Goal: Navigation & Orientation: Find specific page/section

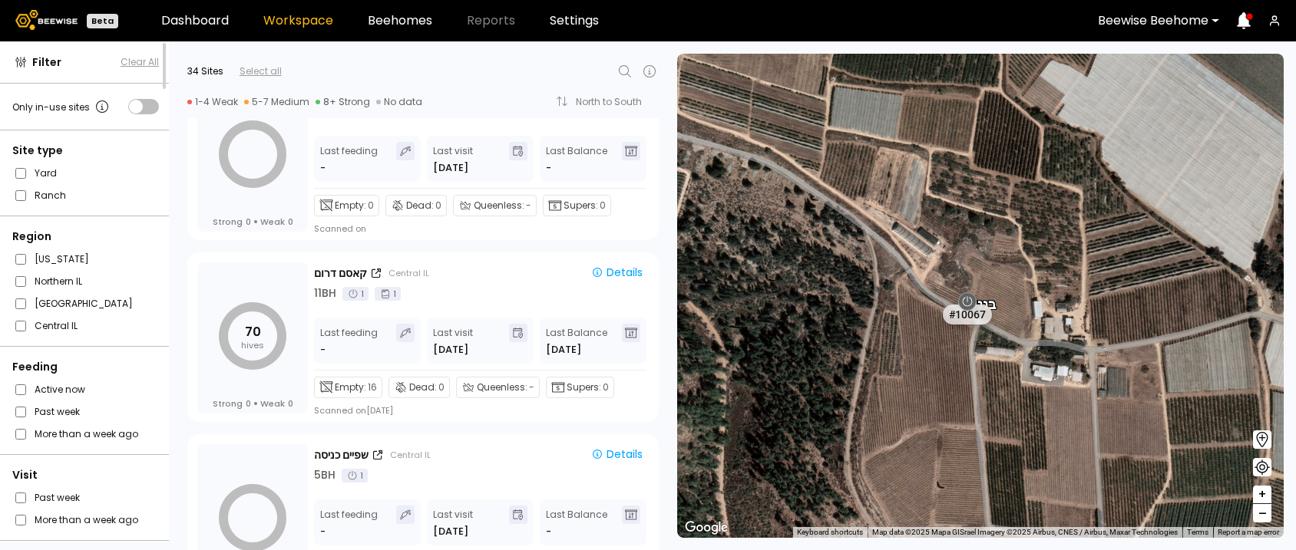
scroll to position [5764, 0]
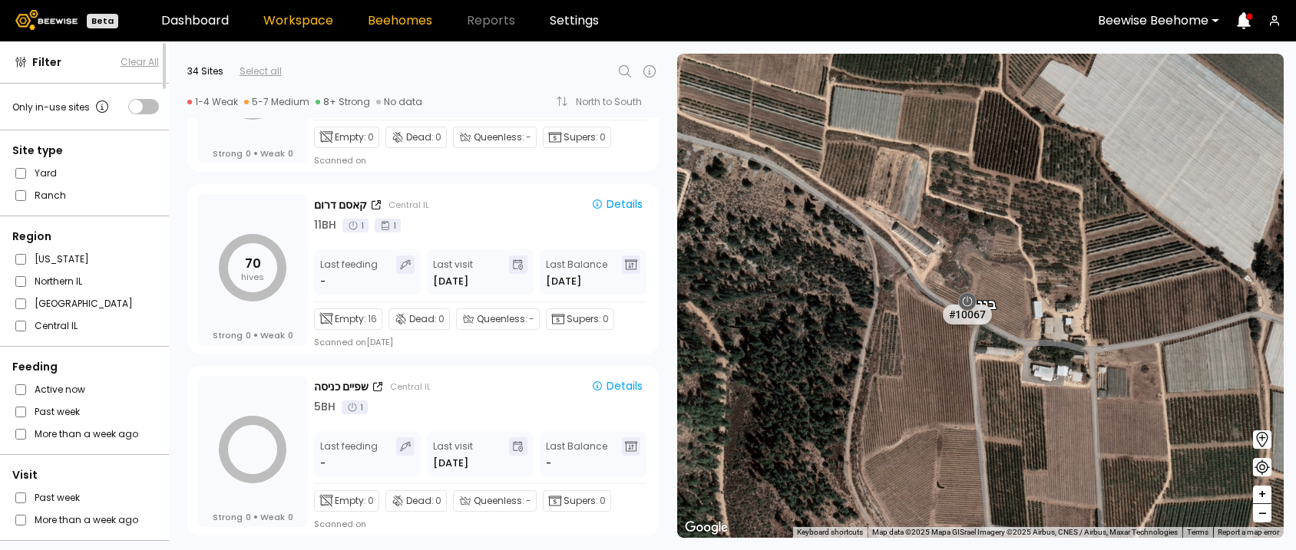
click at [381, 21] on link "Beehomes" at bounding box center [400, 21] width 64 height 12
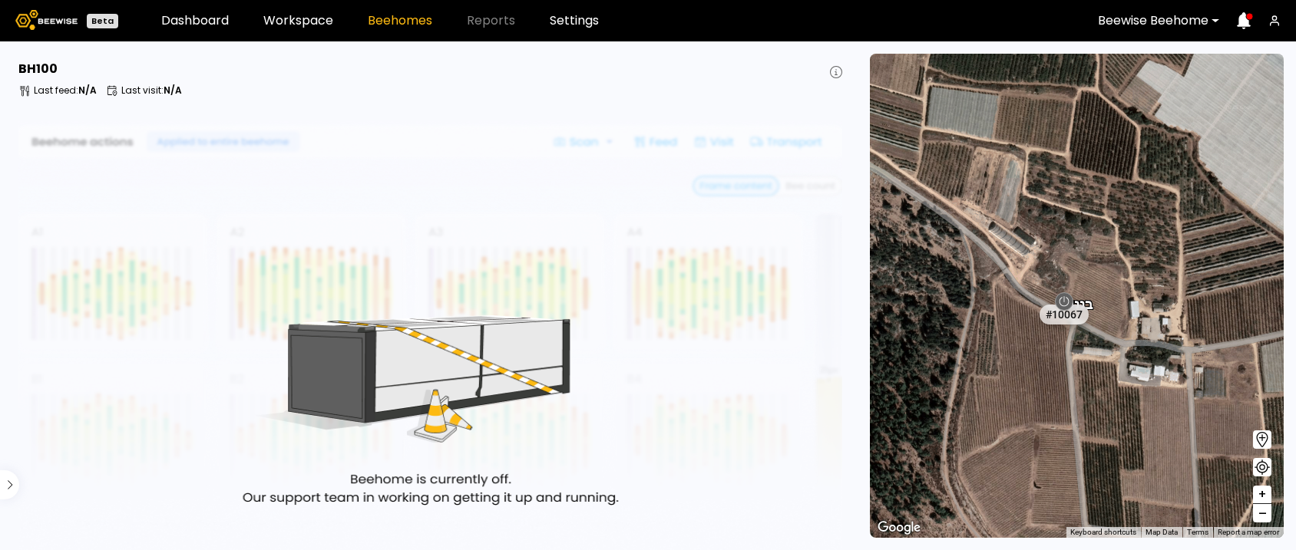
click at [381, 19] on link "Beehomes" at bounding box center [400, 21] width 64 height 12
click at [209, 15] on link "Dashboard" at bounding box center [195, 21] width 68 height 12
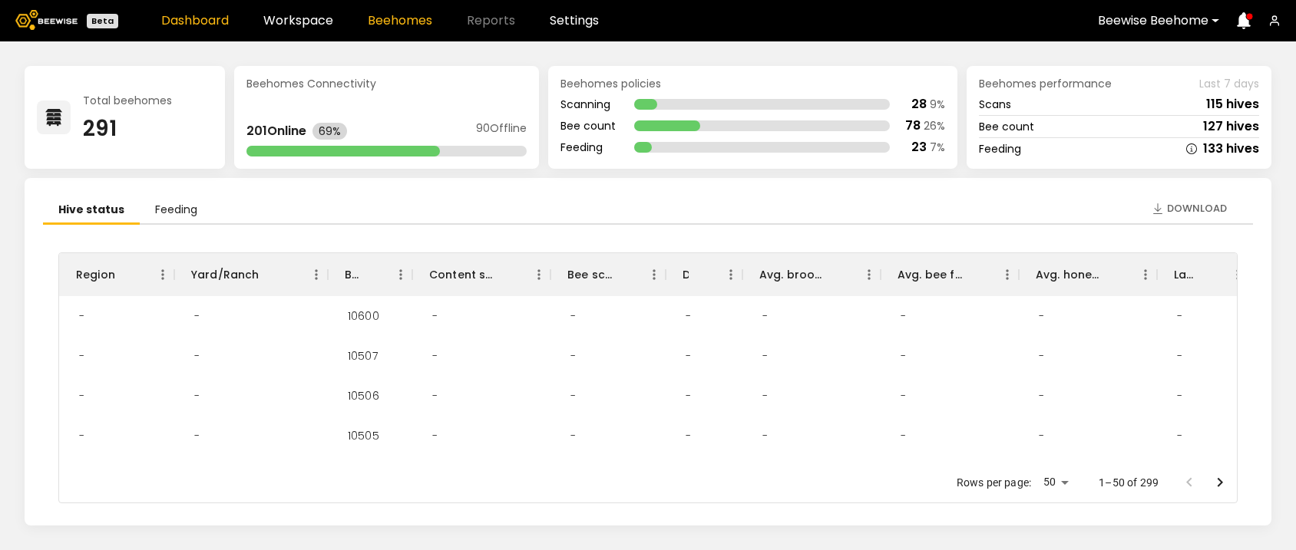
click at [385, 21] on link "Beehomes" at bounding box center [400, 21] width 64 height 12
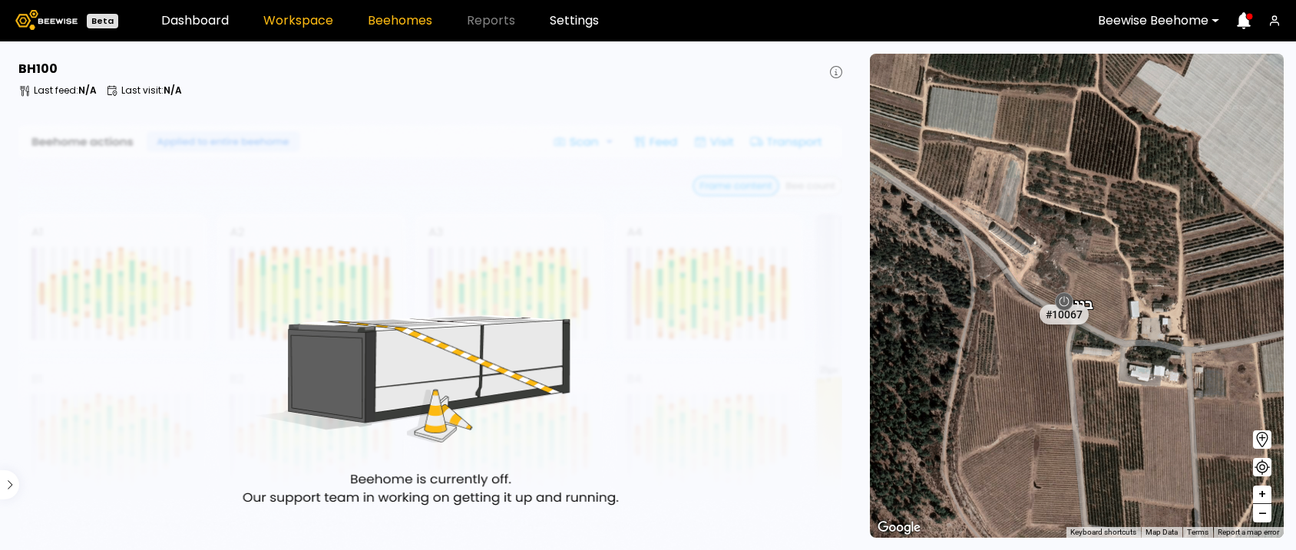
click at [307, 15] on link "Workspace" at bounding box center [298, 21] width 70 height 12
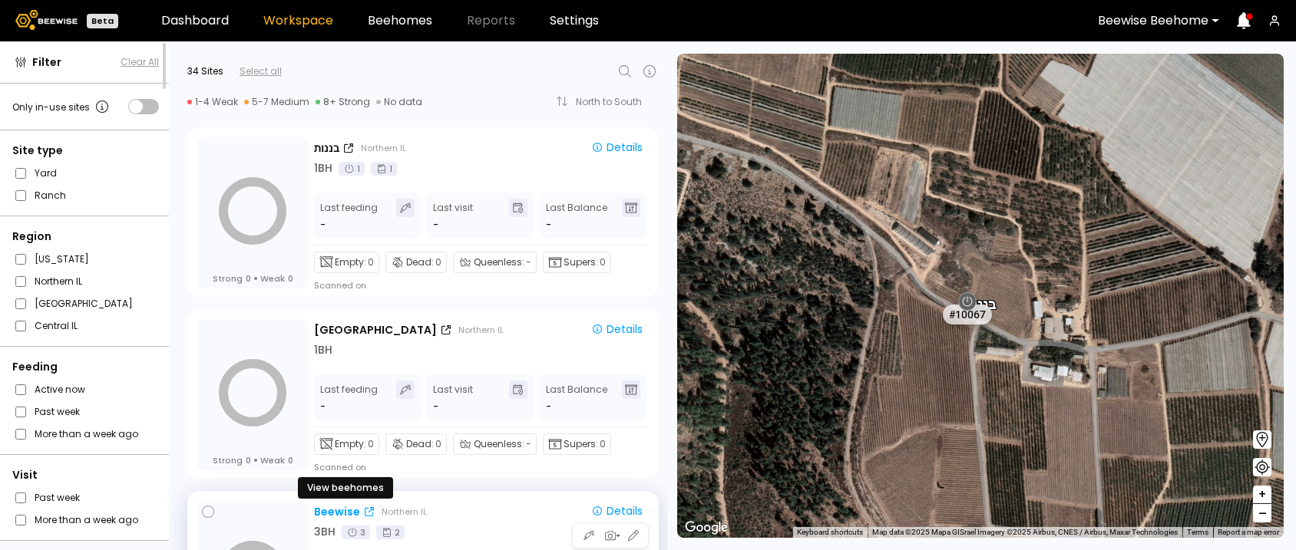
click at [329, 506] on div "Beewise" at bounding box center [337, 512] width 46 height 16
